Goal: Download file/media

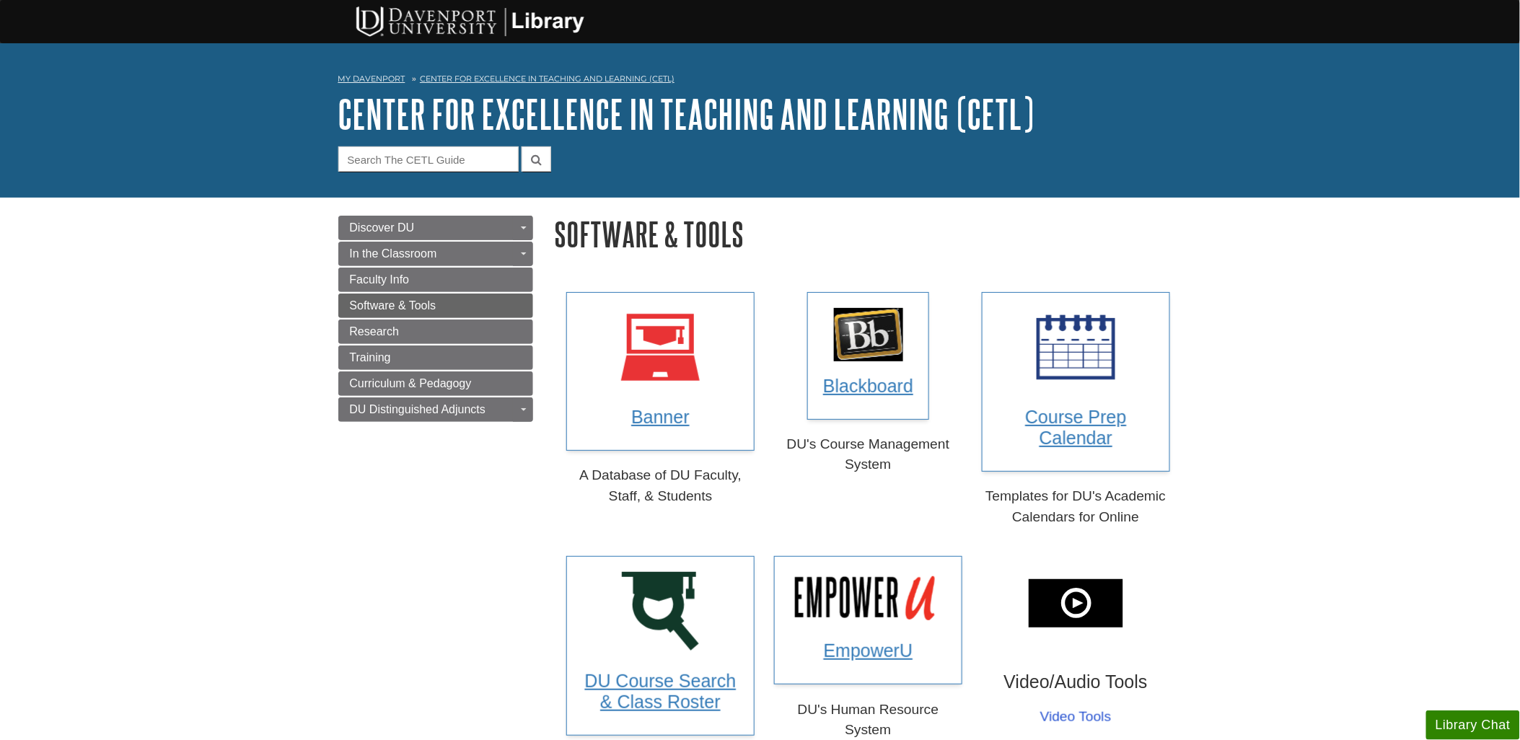
click at [380, 299] on link "Software & Tools" at bounding box center [435, 306] width 195 height 25
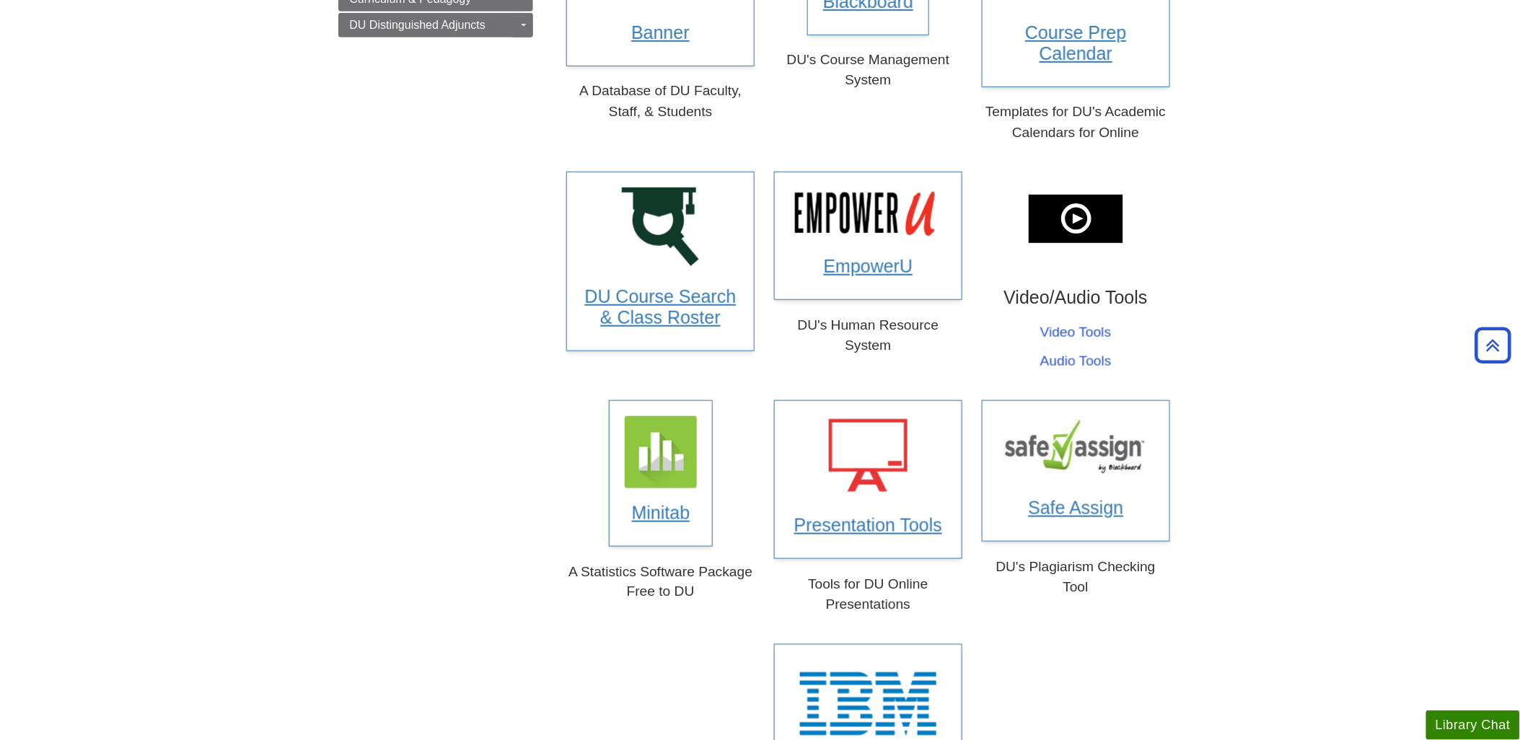
scroll to position [481, 0]
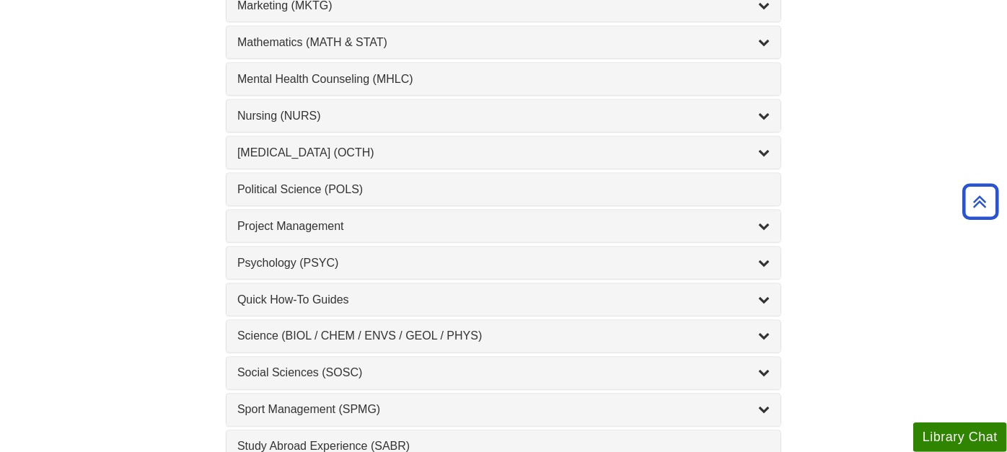
scroll to position [1603, 0]
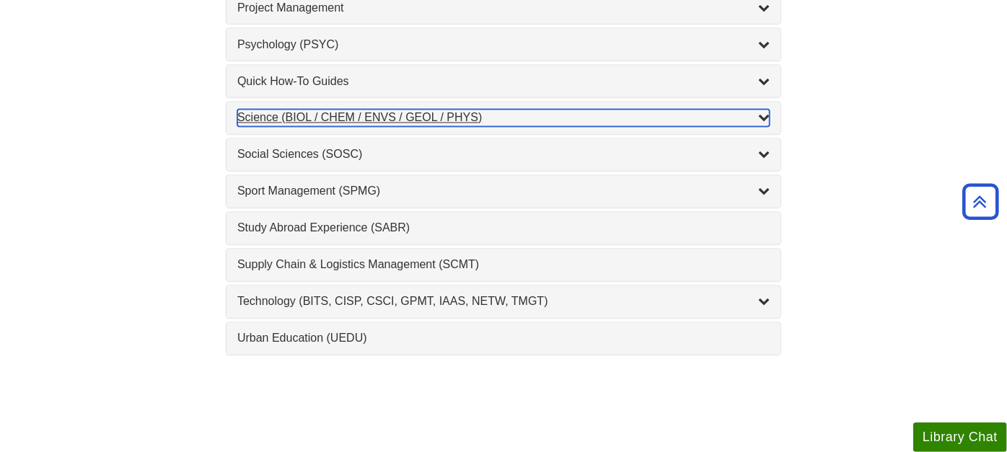
click at [336, 110] on div "Science (BIOL / CHEM / ENVS / GEOL / PHYS) , 8 guides" at bounding box center [503, 118] width 532 height 17
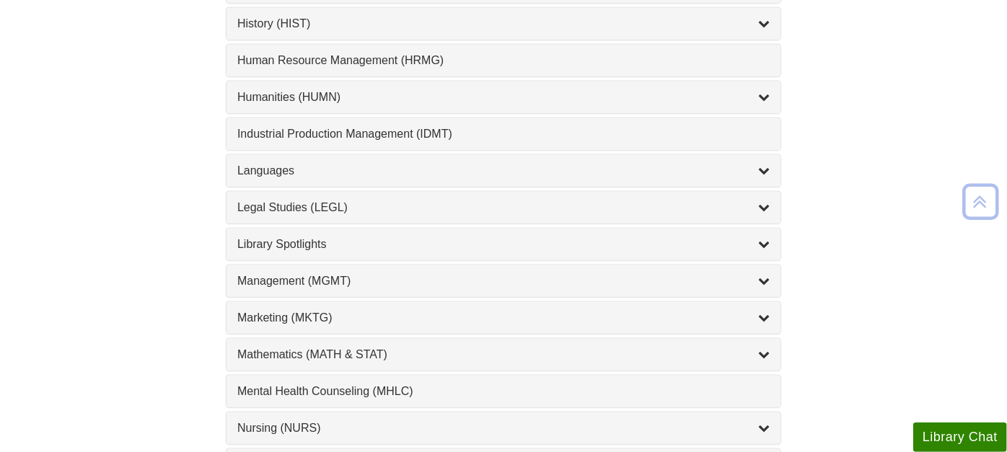
scroll to position [1362, 0]
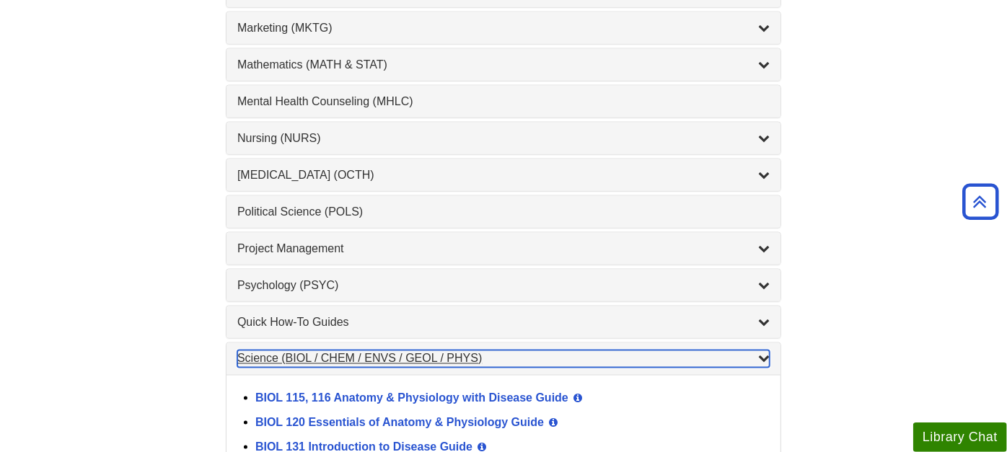
click at [273, 351] on div "Science (BIOL / CHEM / ENVS / GEOL / PHYS) , 8 guides" at bounding box center [503, 359] width 532 height 17
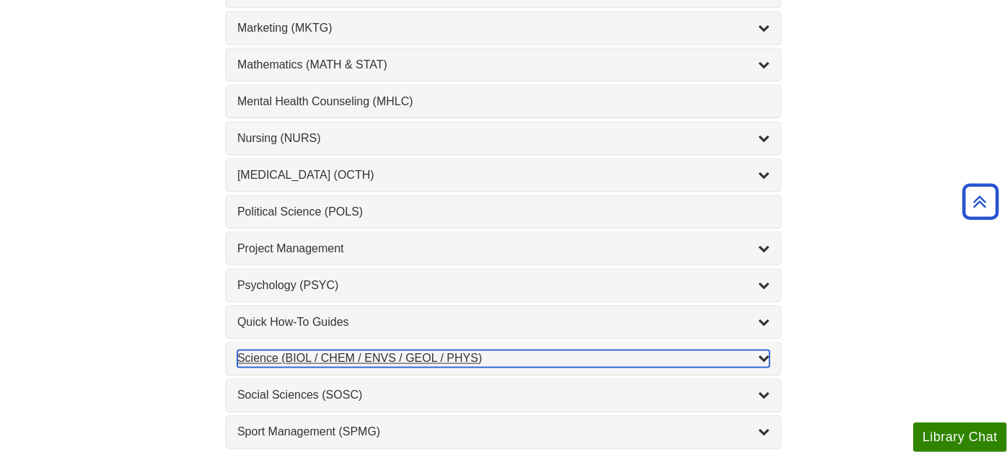
click at [255, 351] on div "Science (BIOL / CHEM / ENVS / GEOL / PHYS) , 8 guides" at bounding box center [503, 359] width 532 height 17
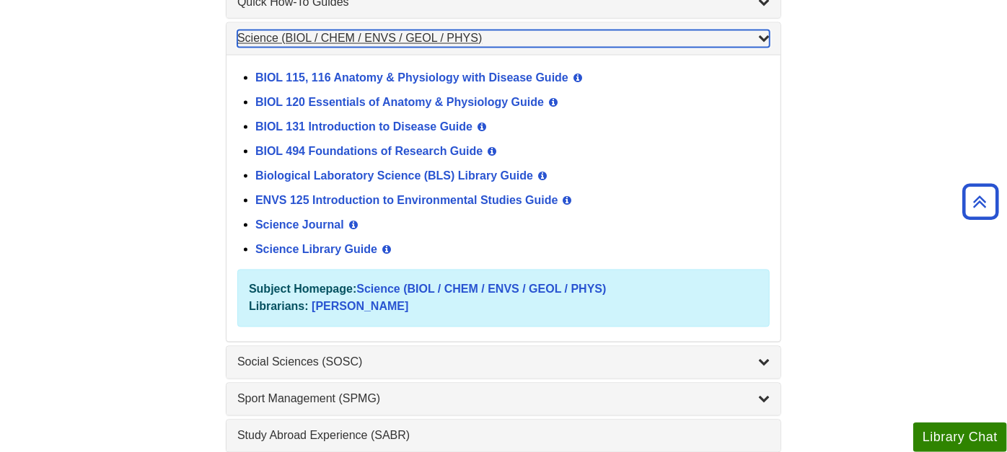
scroll to position [1683, 0]
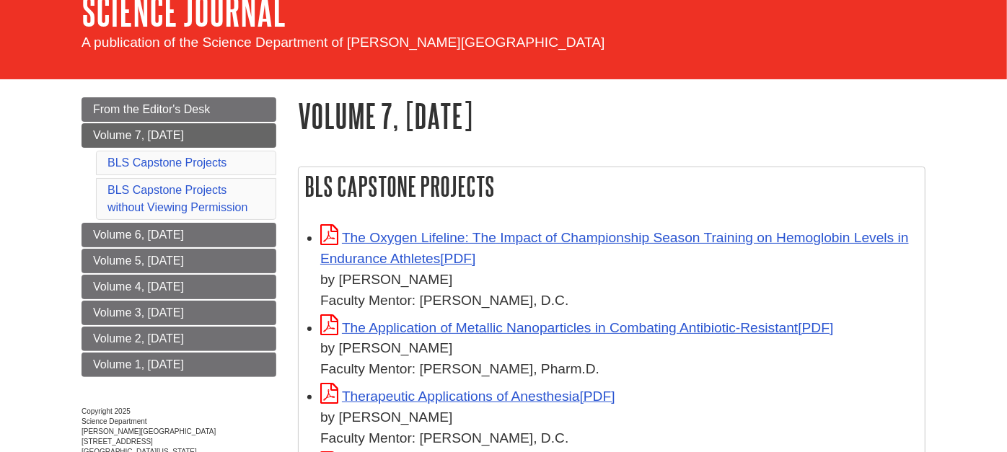
scroll to position [641, 0]
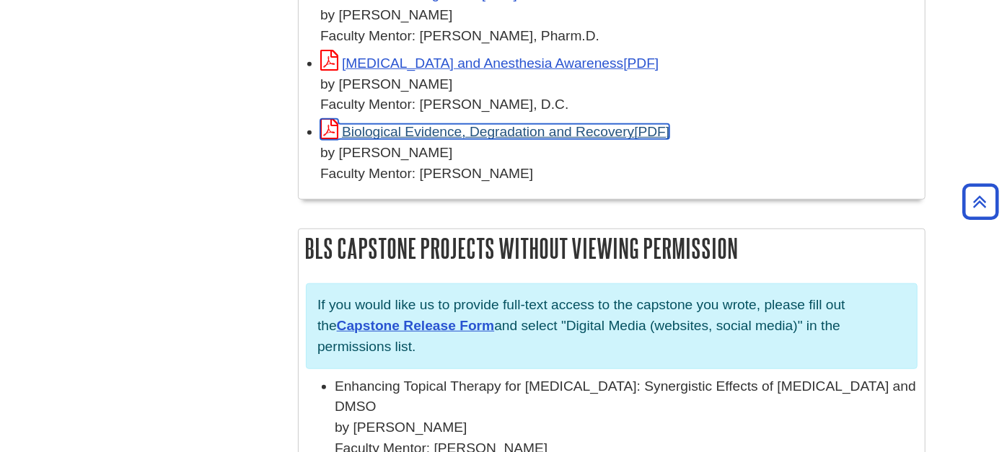
click at [424, 126] on link "Biological Evidence, Degradation and Recovery" at bounding box center [494, 131] width 349 height 15
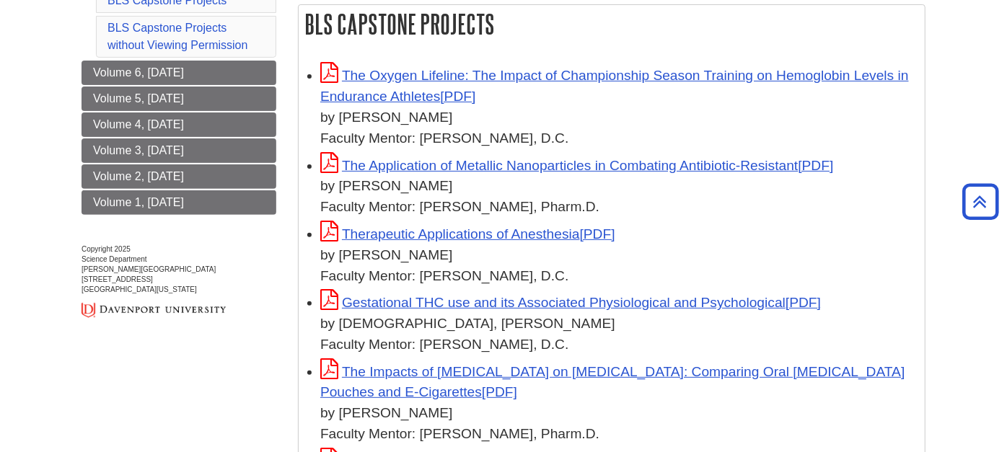
scroll to position [240, 0]
